Goal: Task Accomplishment & Management: Manage account settings

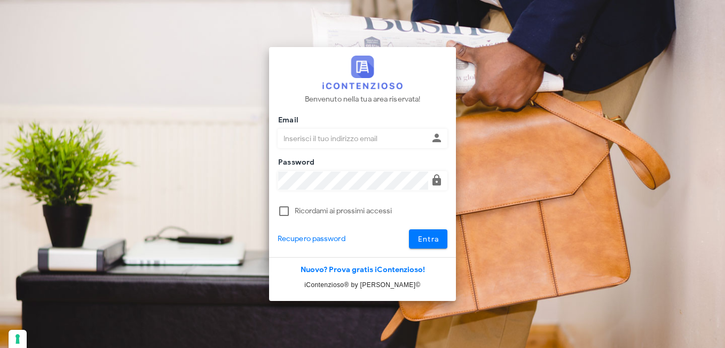
click at [334, 119] on div "Benvenuto nella tua area riservata! Email Password Ricordami ai prossimi access…" at bounding box center [362, 152] width 187 height 210
click at [330, 123] on div "Email" at bounding box center [363, 141] width 170 height 42
click at [330, 139] on input "Email" at bounding box center [353, 138] width 150 height 18
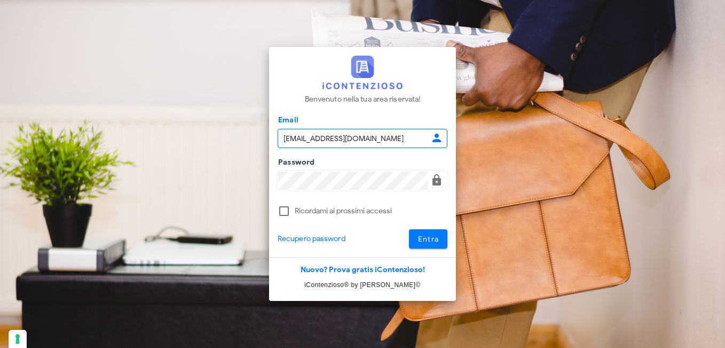
type input "[EMAIL_ADDRESS][DOMAIN_NAME]"
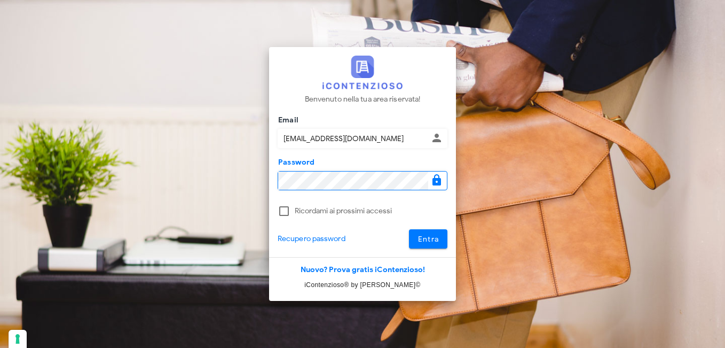
click at [436, 180] on icon at bounding box center [437, 180] width 13 height 13
click at [286, 209] on div at bounding box center [284, 211] width 18 height 18
checkbox input "true"
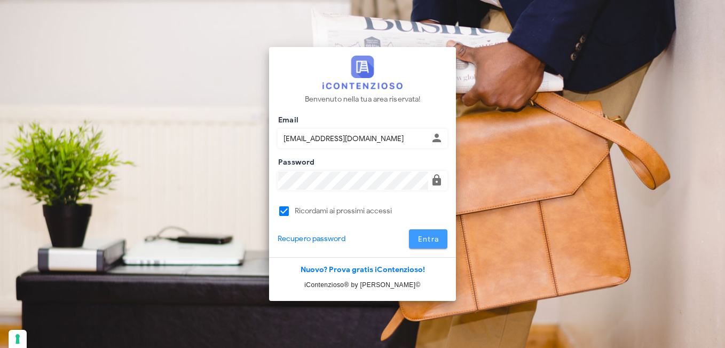
click at [431, 233] on button "Entra" at bounding box center [428, 238] width 39 height 19
click at [310, 138] on input "[EMAIL_ADDRESS][DOMAIN_NAME]" at bounding box center [353, 138] width 150 height 18
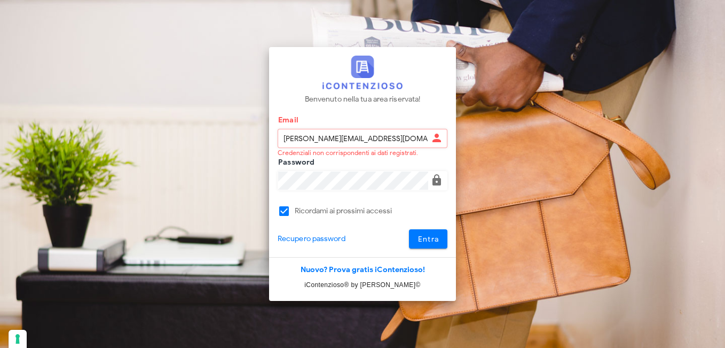
drag, startPoint x: 340, startPoint y: 138, endPoint x: 421, endPoint y: 141, distance: 80.7
click at [421, 141] on input "[PERSON_NAME][EMAIL_ADDRESS][DOMAIN_NAME]" at bounding box center [353, 138] width 150 height 18
click at [427, 236] on span "Entra" at bounding box center [429, 239] width 22 height 9
drag, startPoint x: 384, startPoint y: 138, endPoint x: 340, endPoint y: 136, distance: 43.3
click at [340, 136] on input "[PERSON_NAME][EMAIL_ADDRESS][DOMAIN_NAME]" at bounding box center [353, 138] width 150 height 18
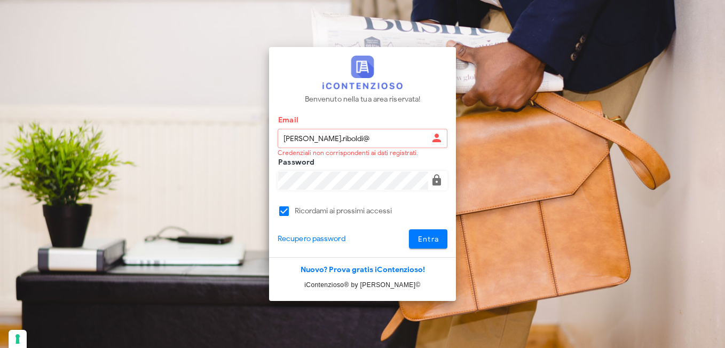
click at [311, 139] on input "[PERSON_NAME].riboldi@" at bounding box center [353, 138] width 150 height 18
click at [352, 138] on input "pierluigiriboldi@" at bounding box center [353, 138] width 150 height 18
type input "[EMAIL_ADDRESS][DOMAIN_NAME]"
click at [426, 239] on span "Entra" at bounding box center [429, 239] width 22 height 9
click at [436, 138] on icon at bounding box center [437, 137] width 13 height 13
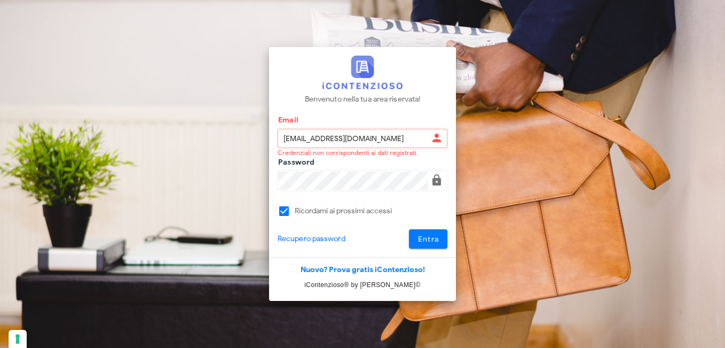
click at [436, 138] on icon at bounding box center [437, 137] width 13 height 13
